Goal: Navigation & Orientation: Find specific page/section

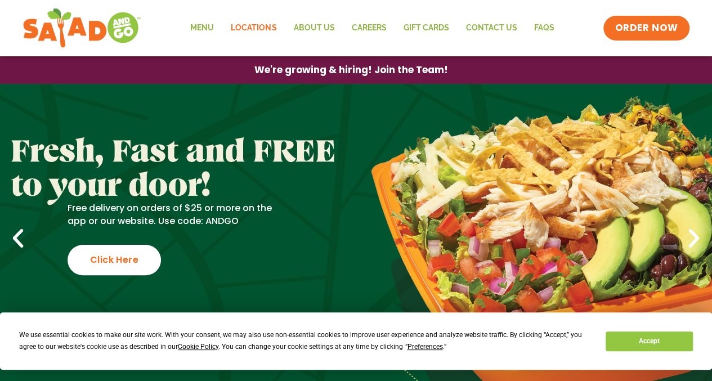
click at [251, 29] on link "Locations" at bounding box center [253, 28] width 63 height 26
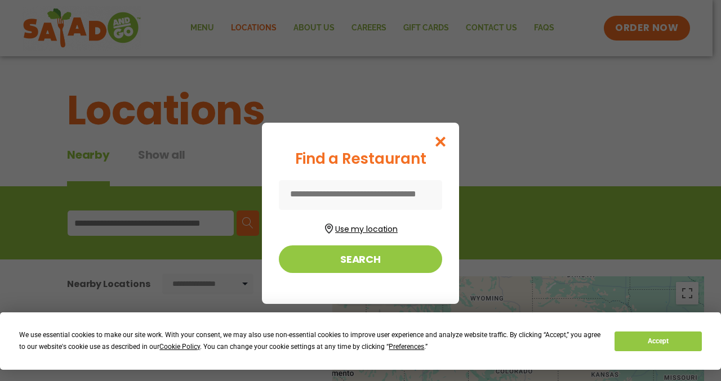
click at [358, 231] on button "Use my location" at bounding box center [360, 227] width 163 height 15
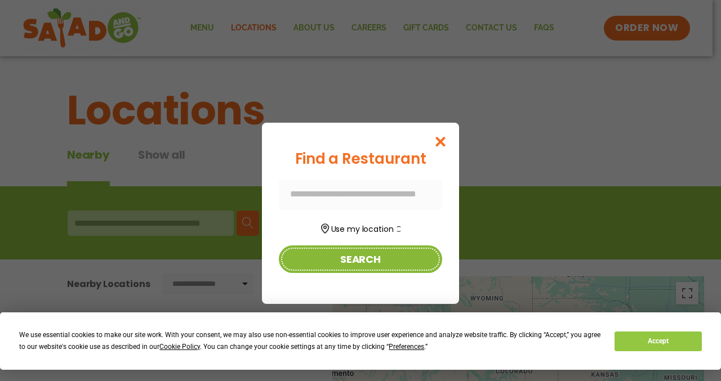
click at [362, 259] on button "Search" at bounding box center [360, 260] width 163 height 28
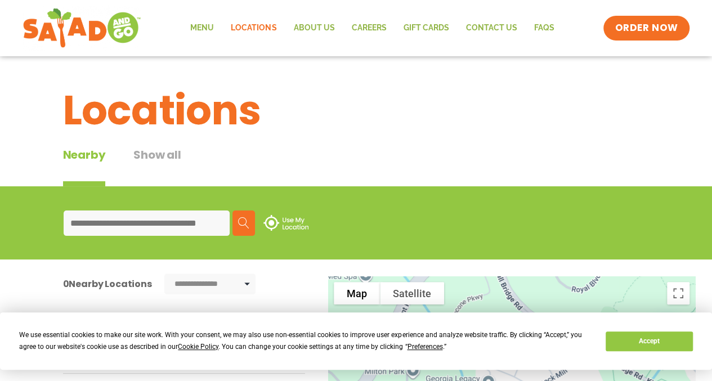
click at [160, 149] on button "Show all" at bounding box center [156, 166] width 47 height 40
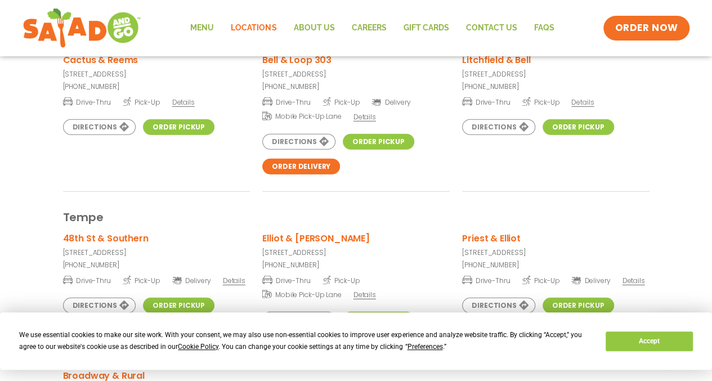
scroll to position [2995, 0]
